Goal: Task Accomplishment & Management: Manage account settings

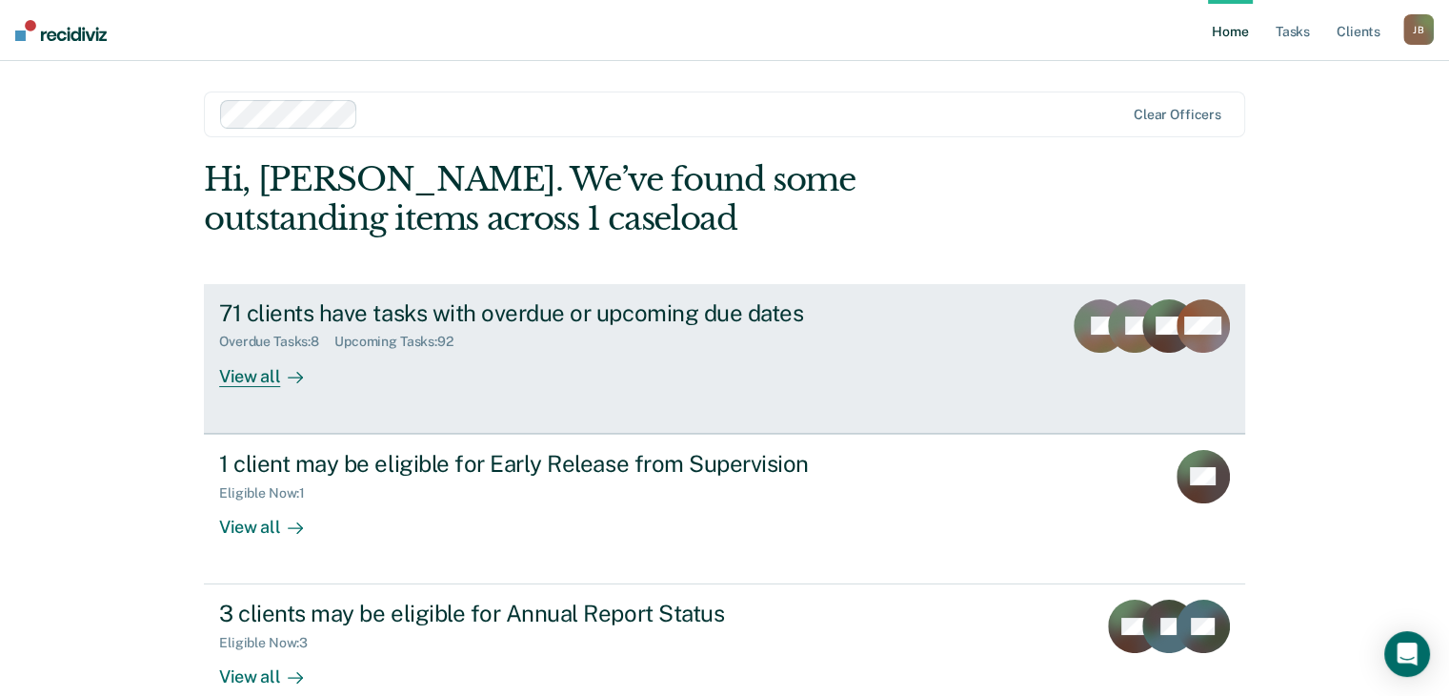
click at [683, 312] on div "71 clients have tasks with overdue or upcoming due dates" at bounding box center [553, 313] width 669 height 28
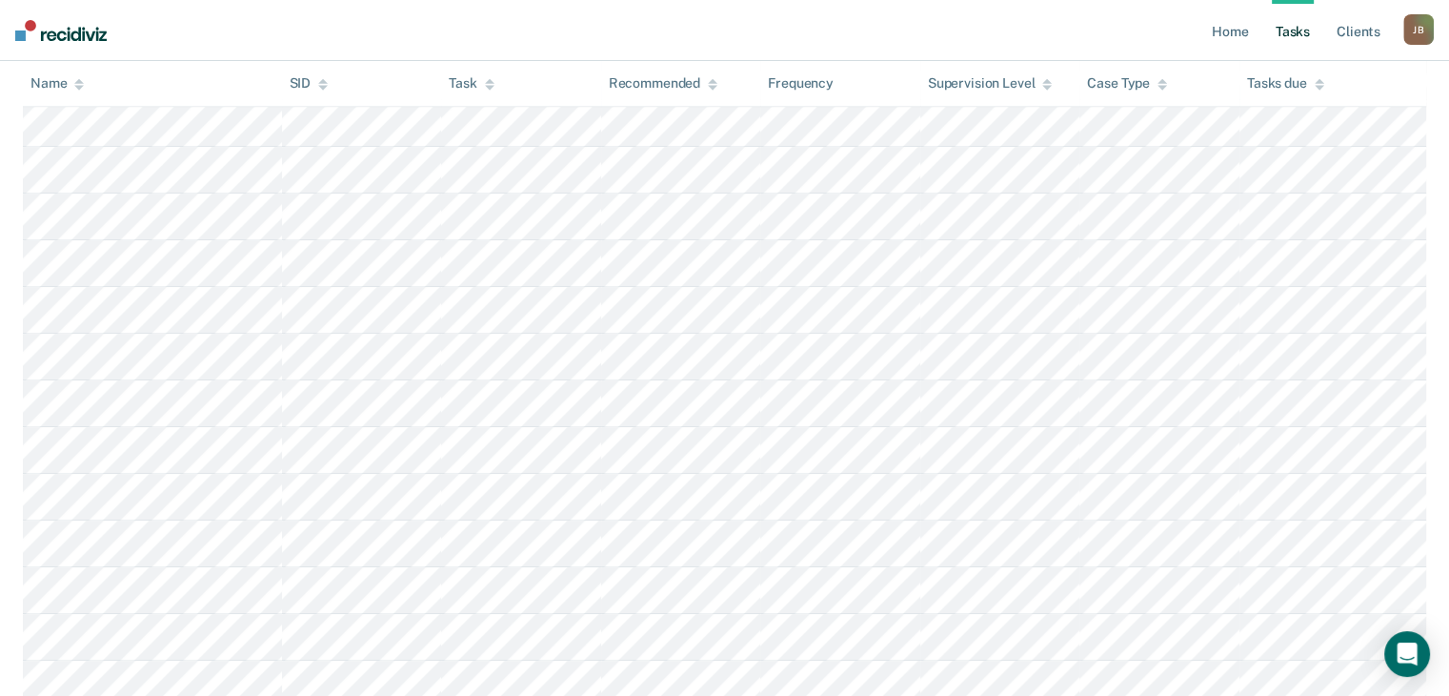
scroll to position [858, 0]
click at [1303, 29] on link "Tasks" at bounding box center [1293, 30] width 42 height 61
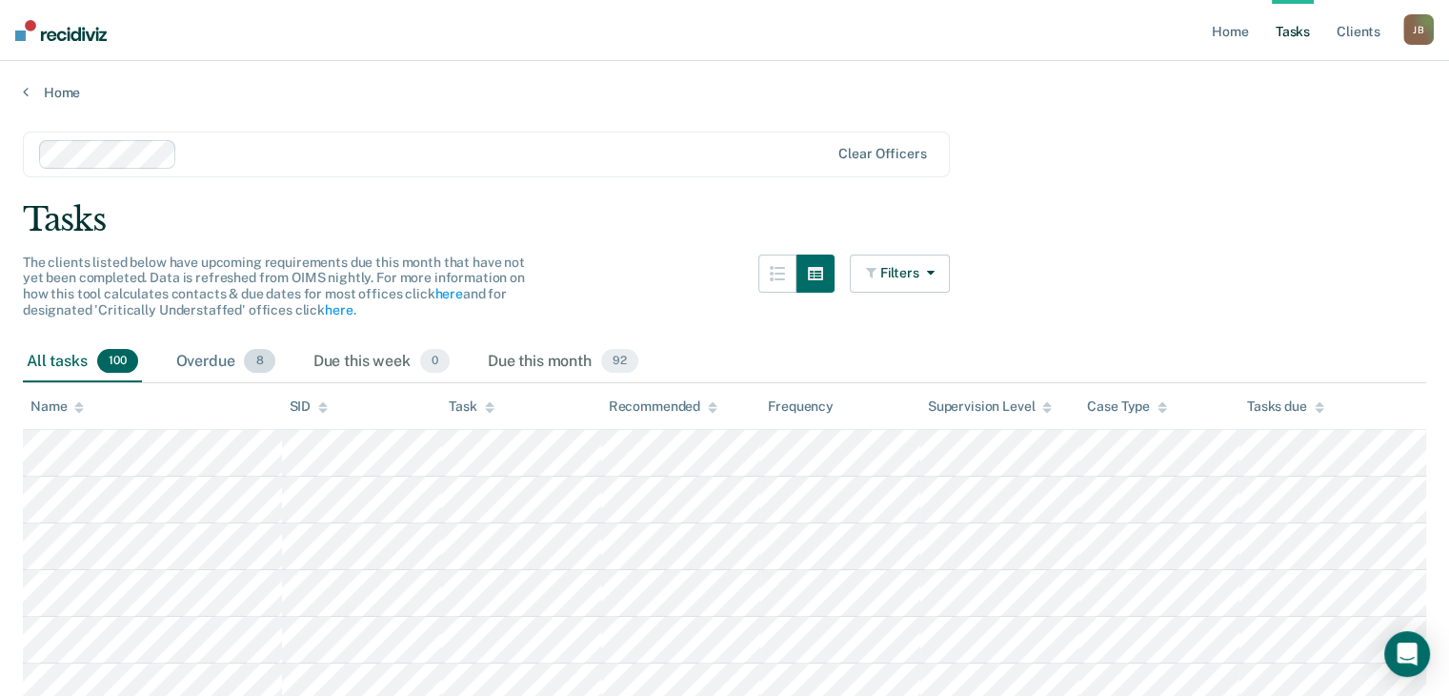
click at [221, 351] on div "Overdue 8" at bounding box center [225, 362] width 107 height 42
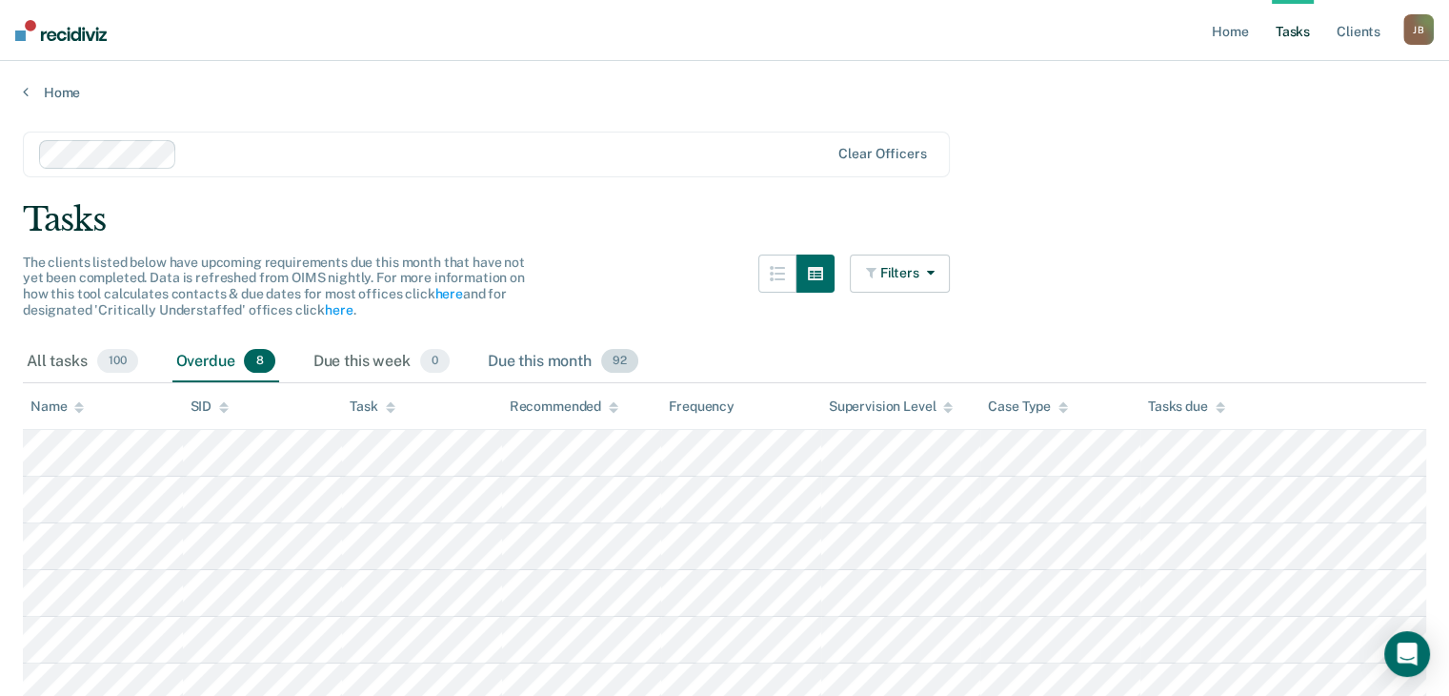
click at [542, 355] on div "Due this month 92" at bounding box center [563, 362] width 158 height 42
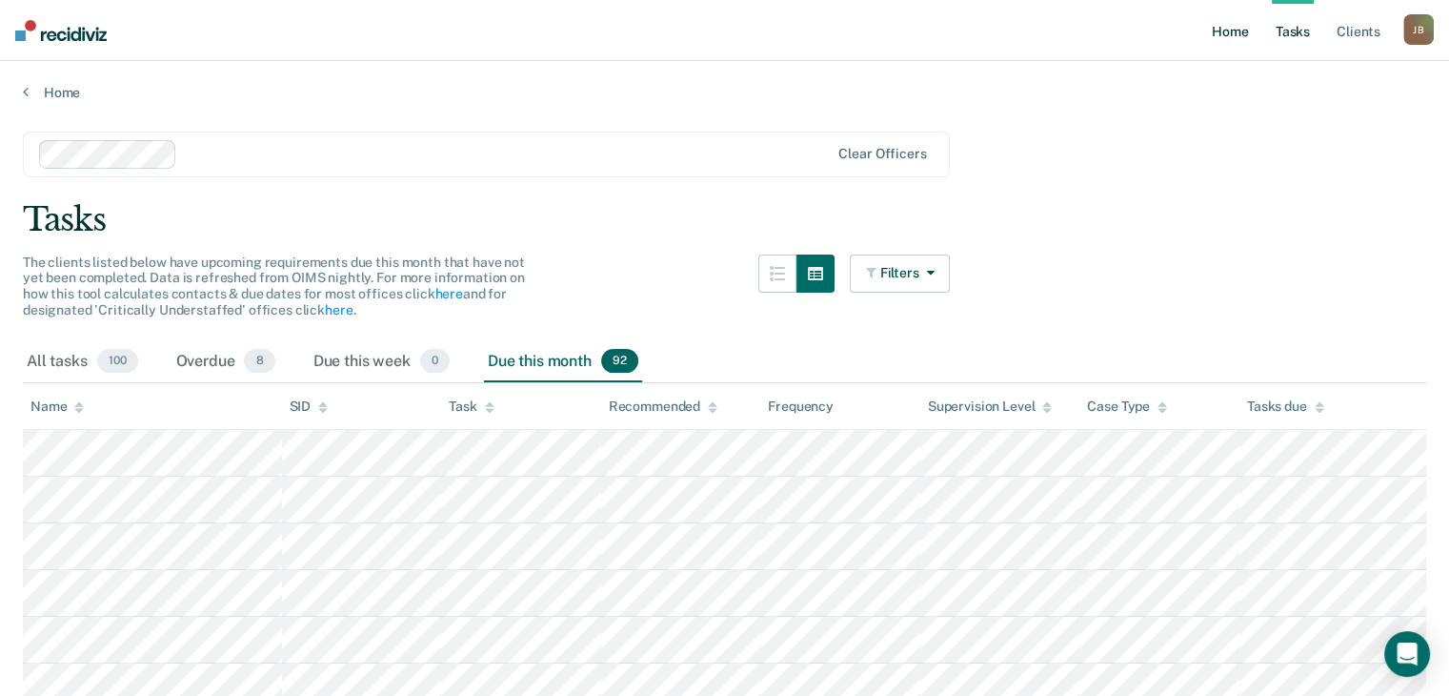
click at [1236, 31] on link "Home" at bounding box center [1230, 30] width 44 height 61
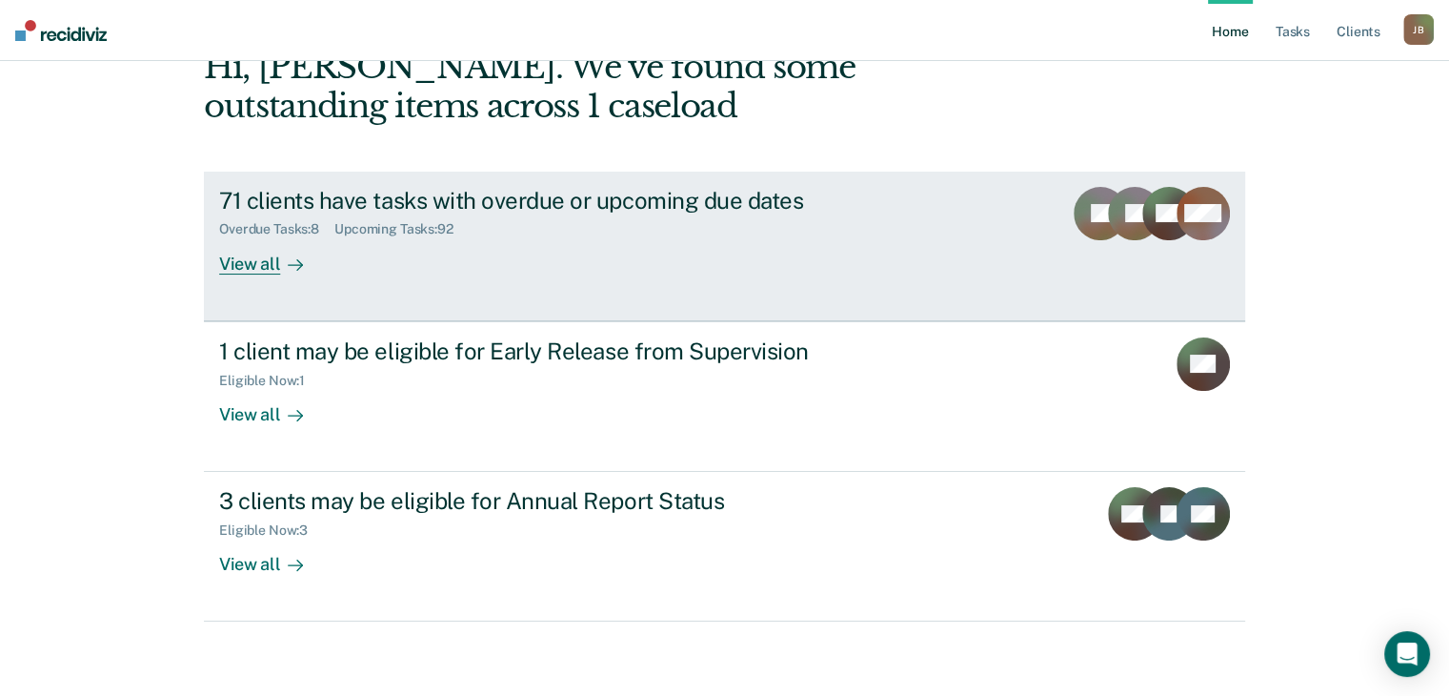
scroll to position [114, 0]
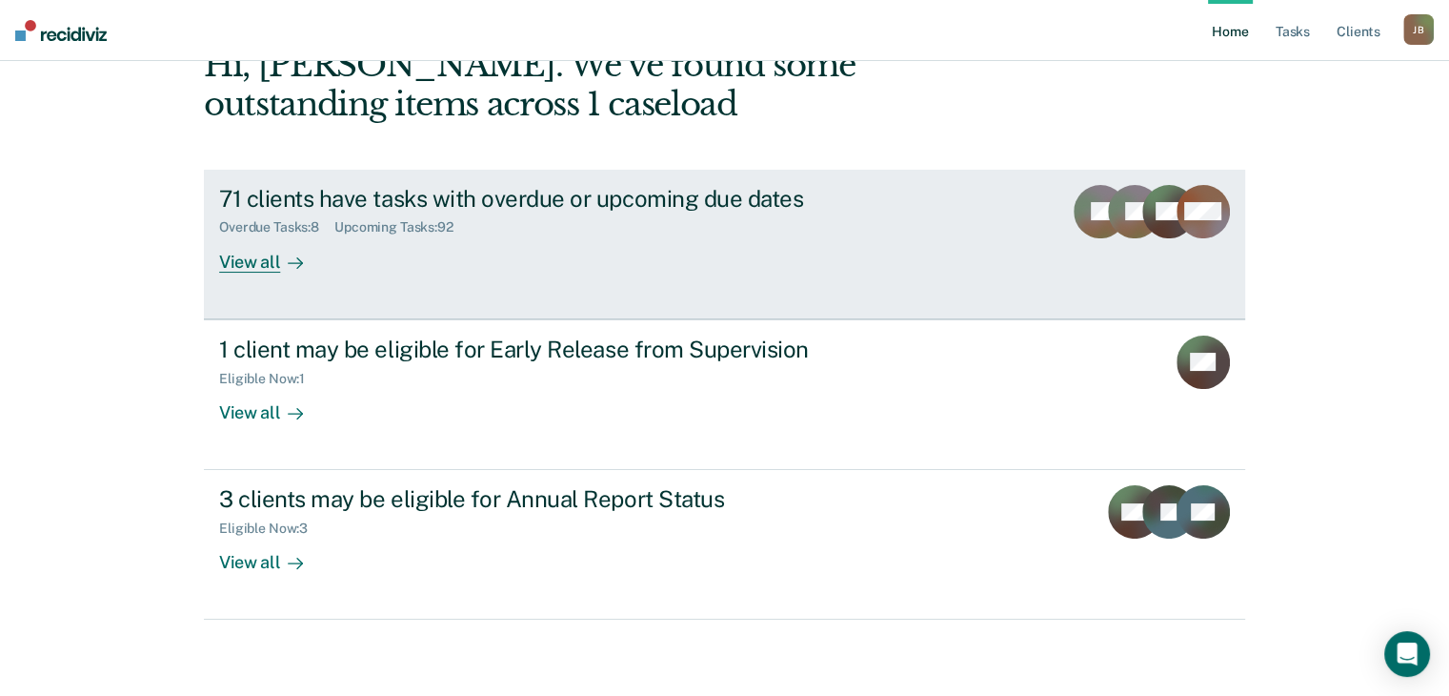
click at [258, 261] on div "View all" at bounding box center [272, 253] width 107 height 37
